Goal: Contribute content: Add original content to the website for others to see

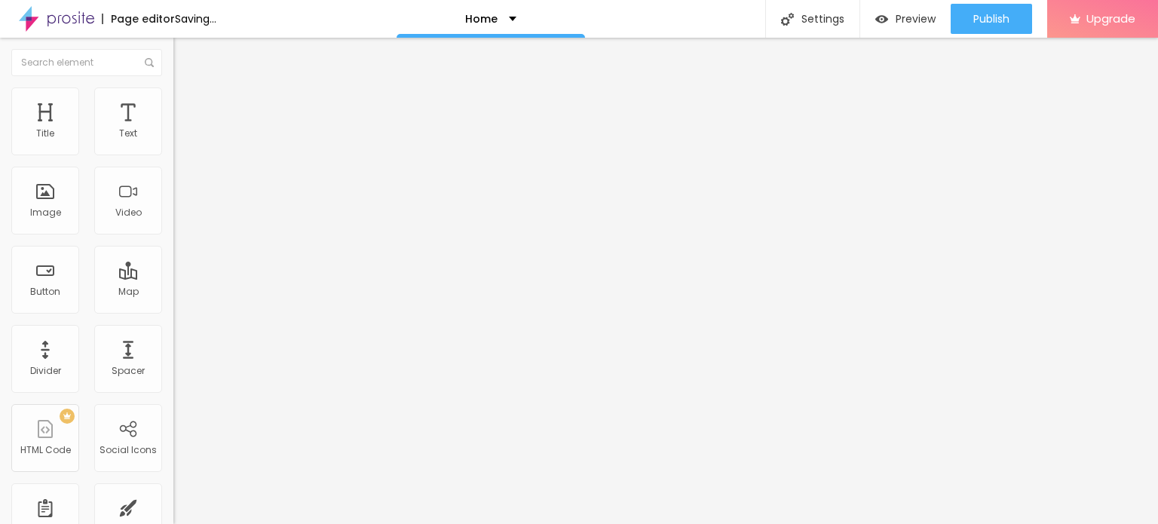
click at [173, 130] on span "Change image" at bounding box center [213, 123] width 81 height 13
click at [173, 309] on input "https://" at bounding box center [263, 301] width 181 height 15
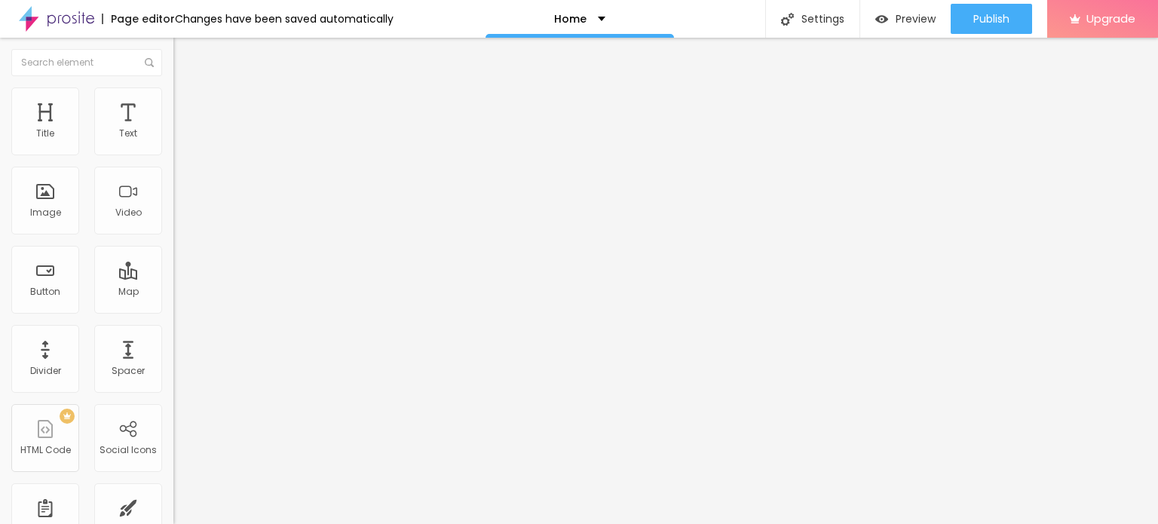
click at [173, 309] on input "https://" at bounding box center [263, 301] width 181 height 15
paste input "sexyhezal.in/"
type input "[URL][DOMAIN_NAME]"
click at [173, 142] on input "Click me" at bounding box center [263, 134] width 181 height 15
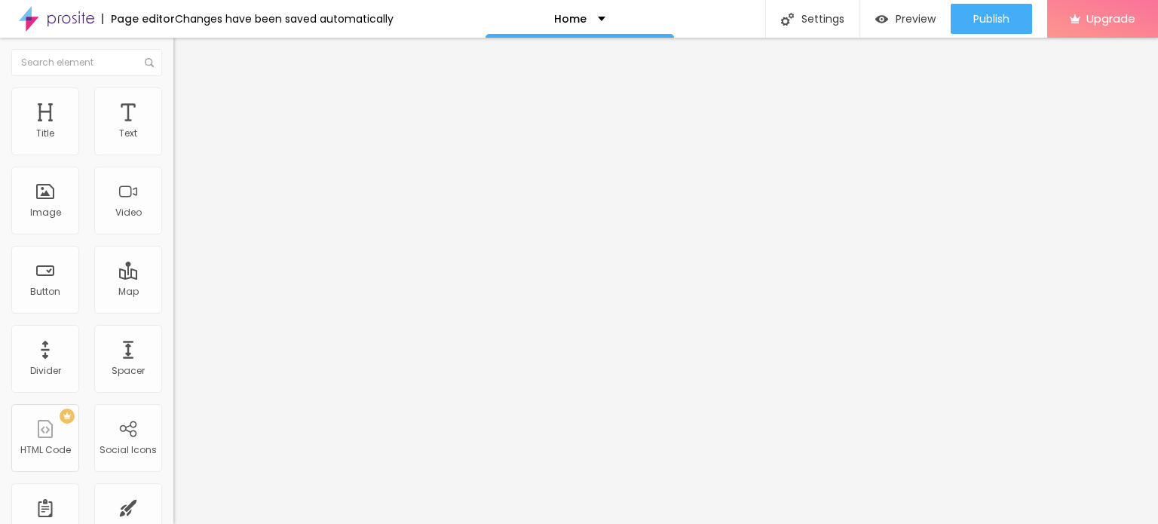
paste input "[URL][DOMAIN_NAME]"
paste input "Whatsapp 📞 :- 7208964547"
type input "Whatsapp 📞 :- 7208964547"
click at [173, 309] on input "https://" at bounding box center [263, 302] width 181 height 15
type input "[URL][DOMAIN_NAME]"
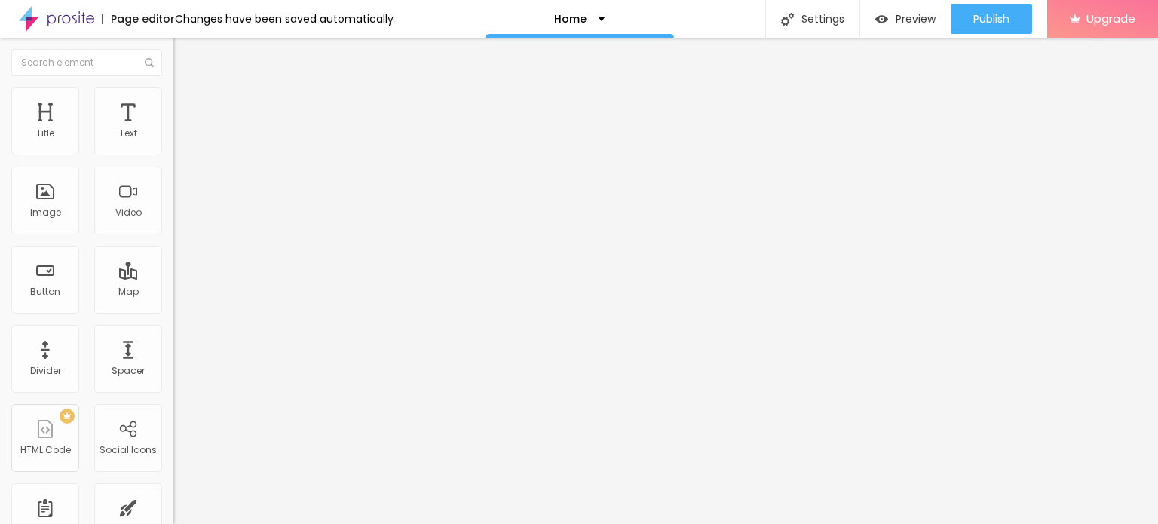
click at [173, 337] on div "Open in new tab" at bounding box center [259, 333] width 173 height 8
click at [173, 95] on img at bounding box center [180, 94] width 14 height 14
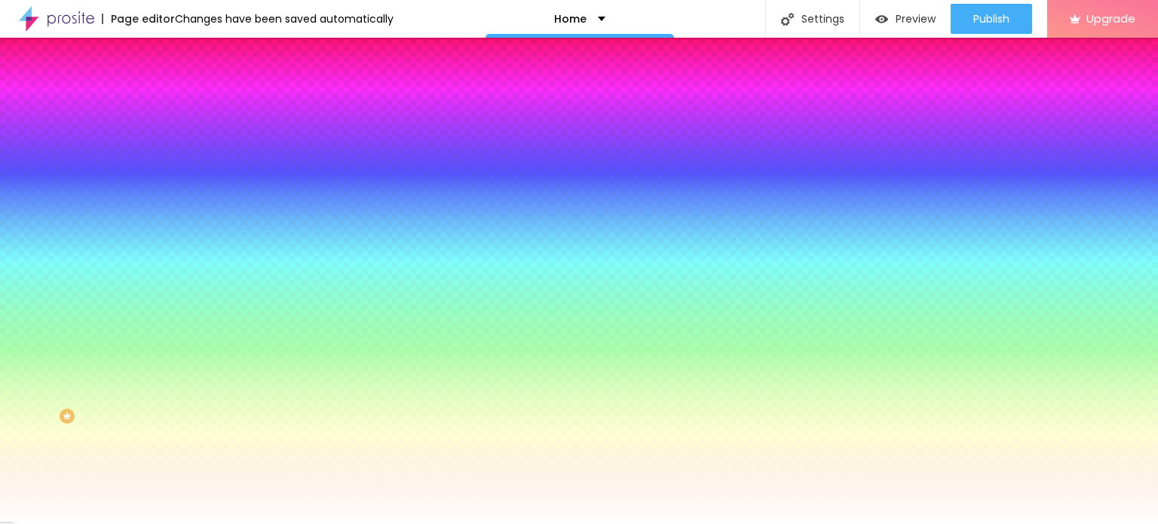
click at [173, 102] on li "Advanced" at bounding box center [259, 109] width 173 height 15
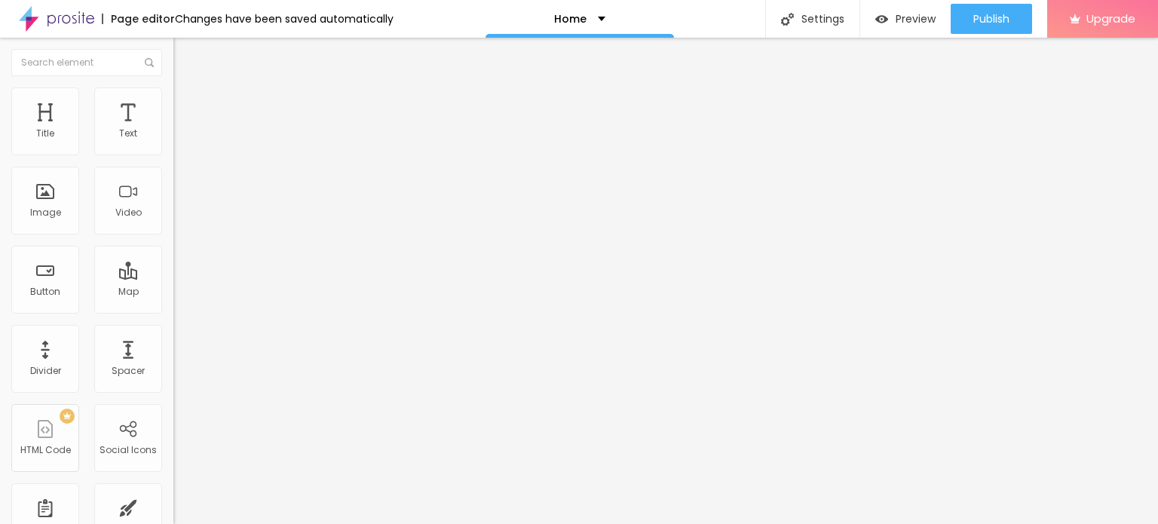
click at [173, 113] on ul "Content Style Advanced" at bounding box center [259, 94] width 173 height 45
click at [173, 96] on img at bounding box center [180, 94] width 14 height 14
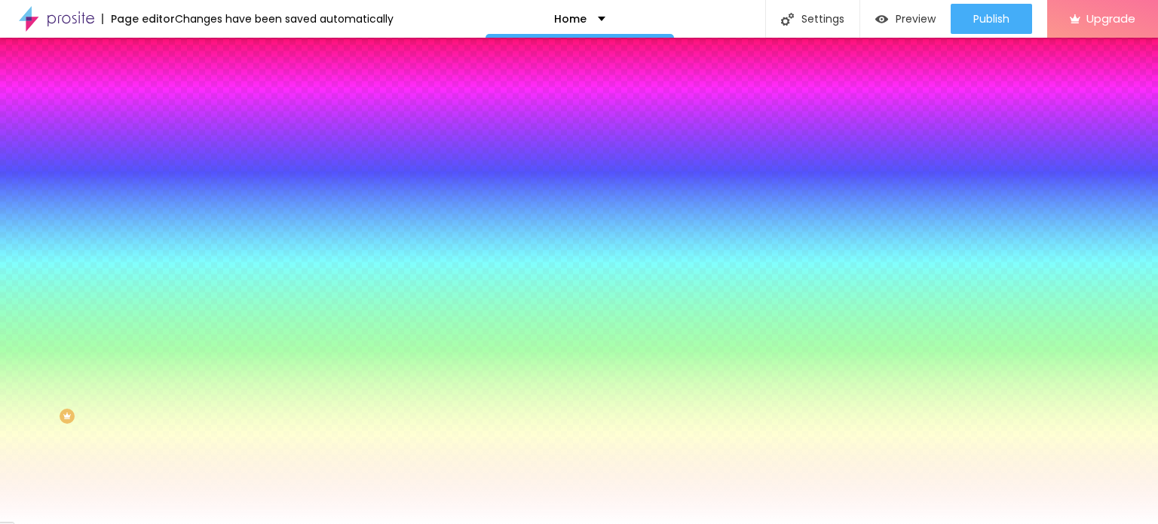
click at [173, 86] on img at bounding box center [180, 79] width 14 height 14
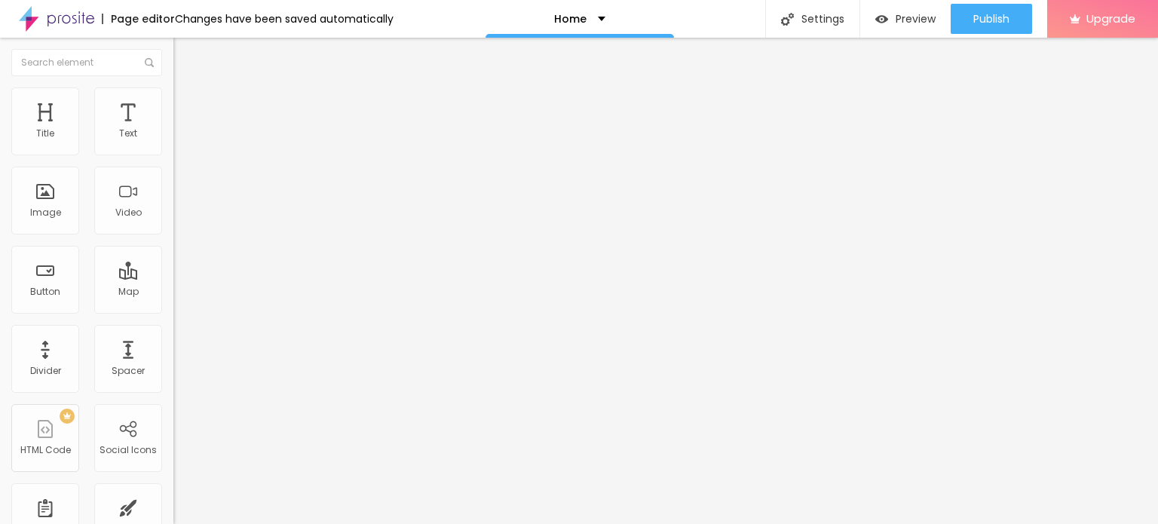
click at [173, 204] on img at bounding box center [178, 199] width 11 height 11
click at [173, 180] on img at bounding box center [178, 175] width 11 height 11
click at [173, 192] on img at bounding box center [178, 187] width 11 height 11
click at [173, 228] on div "Size Default Small Default Big" at bounding box center [259, 243] width 173 height 50
click at [173, 231] on span "Default" at bounding box center [189, 231] width 32 height 13
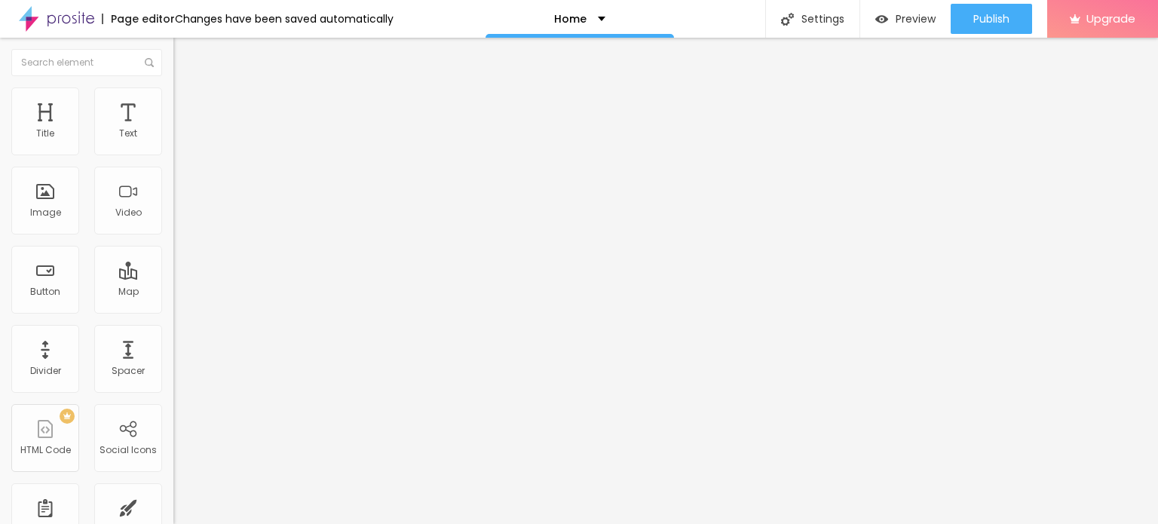
click at [173, 270] on span "Big" at bounding box center [180, 263] width 15 height 13
click at [173, 128] on div "Add image" at bounding box center [259, 123] width 173 height 11
click at [173, 130] on span "Add image" at bounding box center [204, 123] width 62 height 13
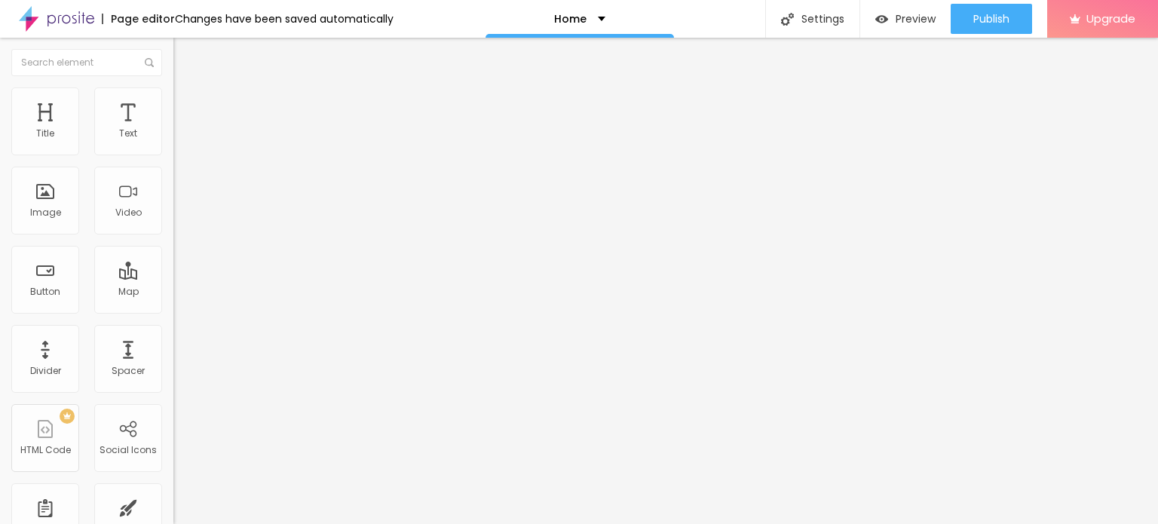
click at [173, 309] on input "https://" at bounding box center [263, 301] width 181 height 15
type input "[URL][DOMAIN_NAME]"
click at [77, 21] on img at bounding box center [56, 19] width 75 height 38
click at [173, 130] on span "Change image" at bounding box center [213, 123] width 81 height 13
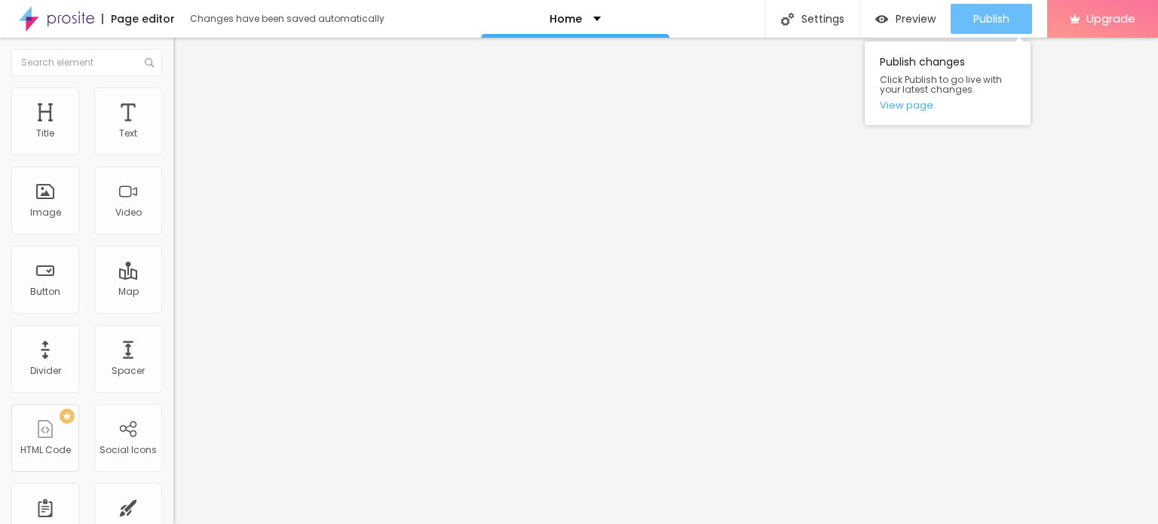
click at [1005, 23] on span "Publish" at bounding box center [991, 19] width 36 height 12
